Goal: Transaction & Acquisition: Purchase product/service

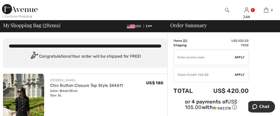
scroll to position [50, 0]
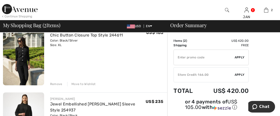
click at [19, 60] on img at bounding box center [23, 54] width 41 height 62
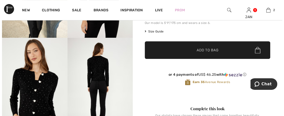
scroll to position [100, 0]
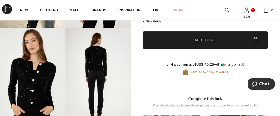
click at [99, 68] on img at bounding box center [97, 77] width 65 height 98
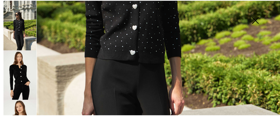
scroll to position [150, 0]
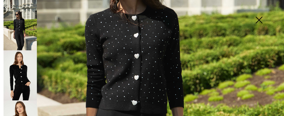
click at [257, 19] on img at bounding box center [258, 21] width 25 height 26
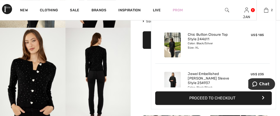
click at [173, 79] on img at bounding box center [172, 83] width 17 height 25
click at [172, 78] on img at bounding box center [172, 83] width 17 height 25
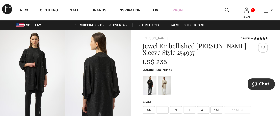
click at [104, 81] on img at bounding box center [97, 79] width 65 height 98
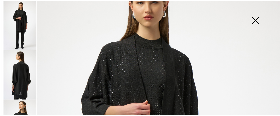
scroll to position [50, 0]
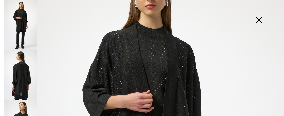
click at [259, 19] on img at bounding box center [258, 21] width 25 height 26
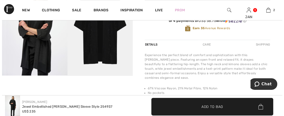
scroll to position [100, 0]
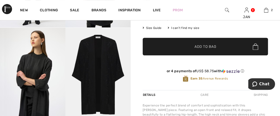
click at [106, 57] on img at bounding box center [97, 77] width 65 height 98
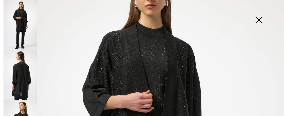
click at [25, 62] on img at bounding box center [20, 75] width 33 height 50
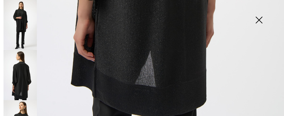
scroll to position [304, 0]
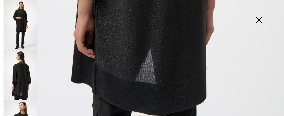
click at [22, 22] on img at bounding box center [20, 25] width 33 height 50
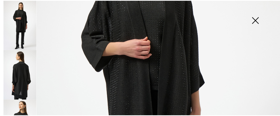
scroll to position [53, 0]
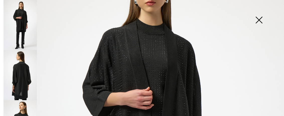
click at [258, 19] on img at bounding box center [258, 21] width 25 height 26
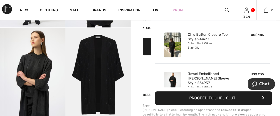
click at [211, 98] on button "Proceed to Checkout" at bounding box center [213, 98] width 117 height 14
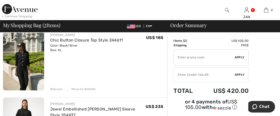
scroll to position [50, 0]
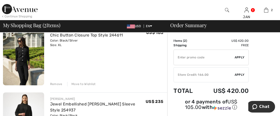
click at [54, 83] on div "Remove" at bounding box center [56, 83] width 12 height 5
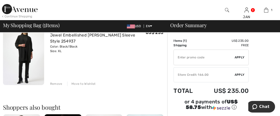
click at [24, 38] on img at bounding box center [23, 53] width 41 height 61
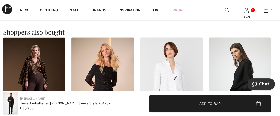
scroll to position [201, 0]
